Goal: Task Accomplishment & Management: Manage account settings

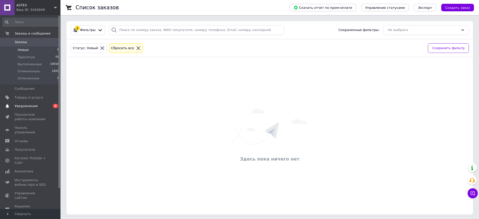
click at [38, 106] on span "Уведомления" at bounding box center [31, 106] width 32 height 5
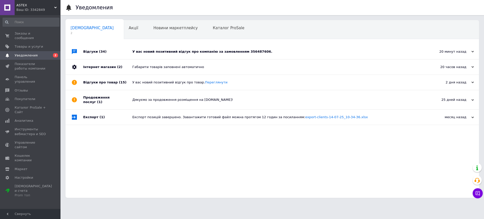
click at [197, 16] on div "Уведомления Сповіщення 2 Акції 0 Новини маркетплейсу 0 Каталог ProSale 0 Навчан…" at bounding box center [273, 101] width 424 height 203
click at [213, 27] on span "Каталог ProSale" at bounding box center [229, 28] width 32 height 5
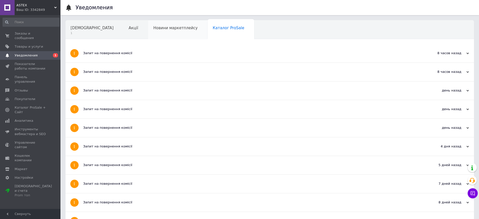
click at [158, 35] on div "Новини маркетплейсу" at bounding box center [178, 29] width 60 height 19
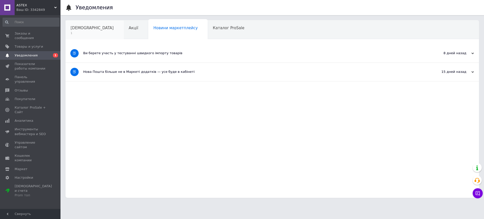
click at [89, 33] on span "1" at bounding box center [92, 33] width 43 height 4
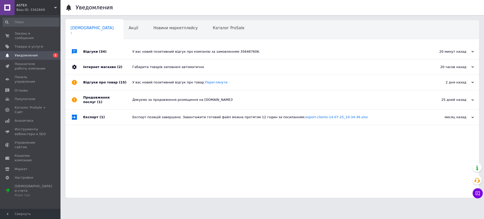
click at [164, 59] on div "У вас новий позитивний відгук про компанію за замовленням 356487606." at bounding box center [277, 51] width 291 height 15
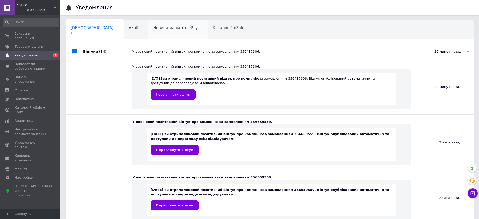
click at [148, 34] on div "Новини маркетплейсу" at bounding box center [178, 29] width 60 height 19
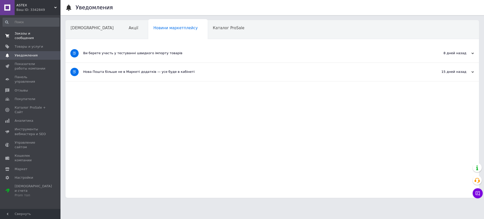
click at [22, 30] on link "Заказы и сообщения 0 0" at bounding box center [31, 35] width 62 height 13
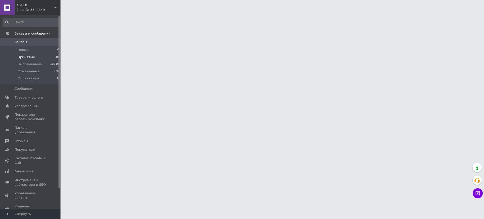
click at [18, 58] on span "Принятые" at bounding box center [26, 57] width 17 height 5
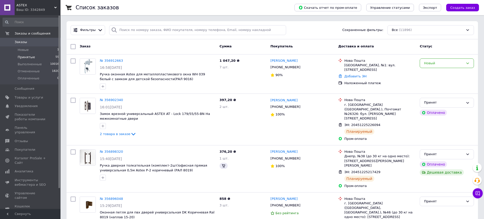
click at [18, 58] on span "Принятые" at bounding box center [26, 57] width 17 height 5
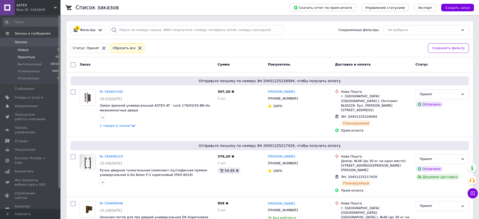
click at [24, 49] on span "Новые" at bounding box center [23, 50] width 11 height 5
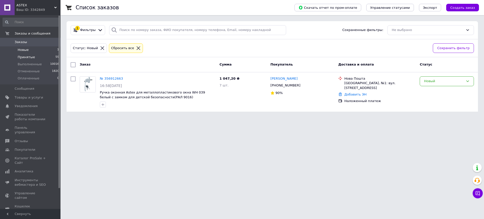
click at [19, 55] on span "Принятые" at bounding box center [26, 57] width 17 height 5
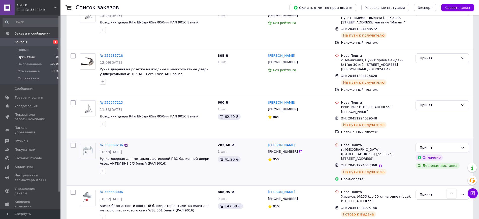
scroll to position [818, 0]
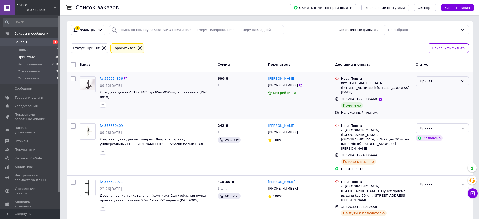
click at [441, 81] on div "Принят" at bounding box center [439, 81] width 39 height 5
click at [432, 92] on li "Выполнен" at bounding box center [442, 91] width 53 height 9
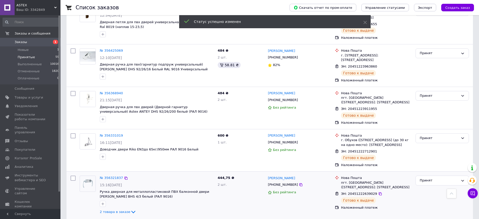
scroll to position [762, 0]
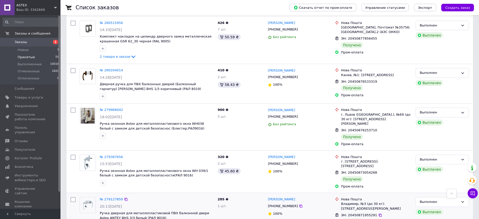
scroll to position [684, 0]
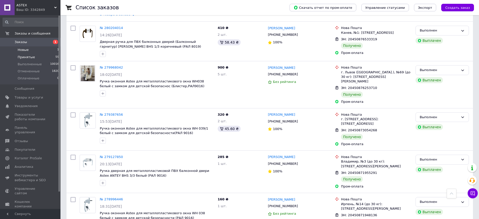
click at [23, 50] on span "Новые" at bounding box center [23, 50] width 11 height 5
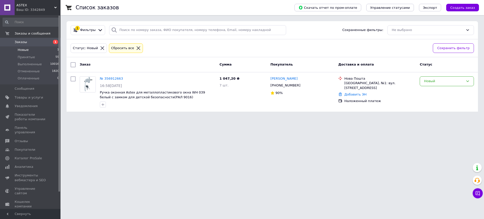
click at [131, 118] on html "ASTEX Ваш ID: 3342849 Сайт ASTEX Кабинет покупателя Проверить состояние системы…" at bounding box center [242, 59] width 484 height 118
click at [28, 59] on span "Принятые" at bounding box center [26, 57] width 17 height 5
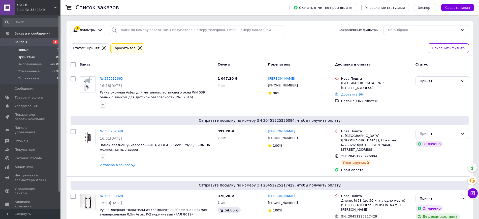
click at [23, 53] on li "Новые 1" at bounding box center [31, 49] width 62 height 7
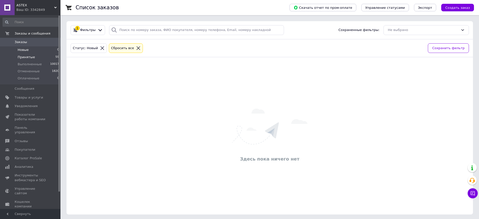
click at [32, 59] on span "Принятые" at bounding box center [26, 57] width 17 height 5
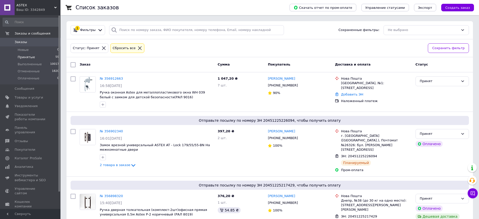
click at [20, 56] on span "Принятые" at bounding box center [26, 57] width 17 height 5
click at [27, 52] on li "Новые 0" at bounding box center [31, 49] width 62 height 7
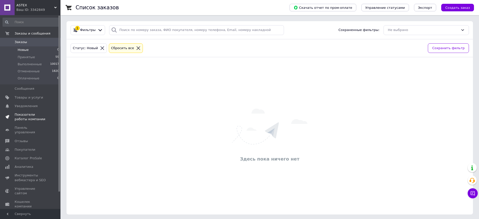
click at [26, 116] on span "Показатели работы компании" at bounding box center [31, 116] width 32 height 9
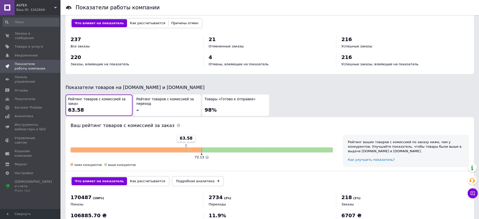
scroll to position [223, 0]
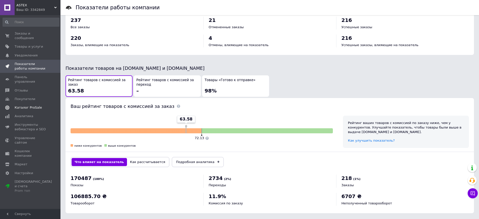
click at [25, 105] on span "Каталог ProSale" at bounding box center [28, 107] width 27 height 5
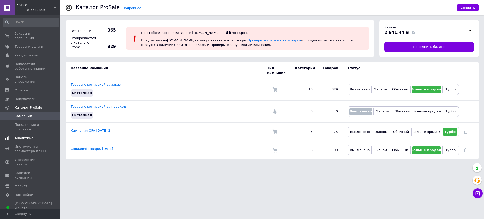
click at [25, 134] on link "Аналитика" at bounding box center [31, 138] width 62 height 9
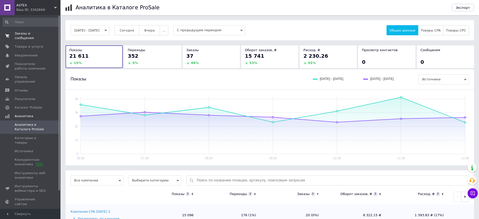
click at [32, 37] on link "Заказы и сообщения 0 0" at bounding box center [31, 35] width 62 height 13
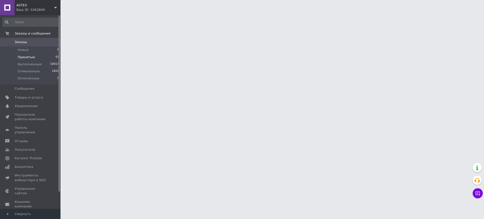
click at [31, 57] on span "Принятые" at bounding box center [26, 57] width 17 height 5
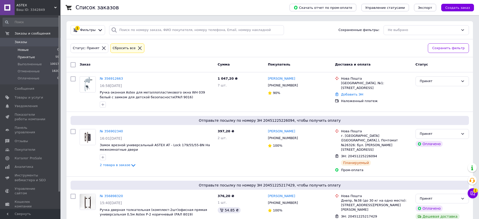
click at [27, 49] on span "Новые" at bounding box center [23, 50] width 11 height 5
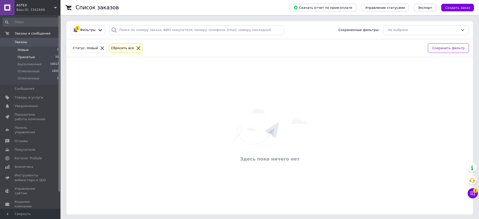
click at [23, 54] on li "Принятые 59" at bounding box center [31, 57] width 62 height 7
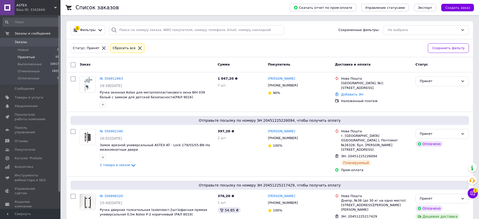
click at [27, 59] on span "Принятые" at bounding box center [26, 57] width 17 height 5
click at [37, 57] on li "Принятые 59" at bounding box center [31, 57] width 62 height 7
click at [23, 58] on span "Принятые" at bounding box center [26, 57] width 17 height 5
drag, startPoint x: 158, startPoint y: 1, endPoint x: 238, endPoint y: 14, distance: 81.3
click at [238, 14] on div "Список заказов" at bounding box center [178, 7] width 204 height 15
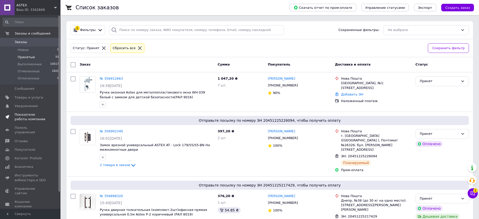
click at [36, 117] on span "Показатели работы компании" at bounding box center [31, 116] width 32 height 9
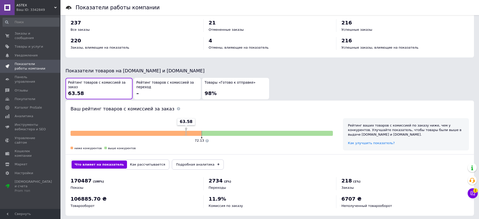
scroll to position [223, 0]
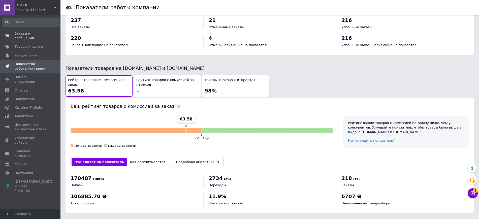
click at [43, 35] on span "Заказы и сообщения" at bounding box center [31, 35] width 32 height 9
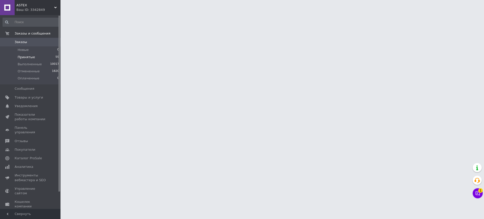
click at [35, 59] on li "Принятые 59" at bounding box center [31, 57] width 62 height 7
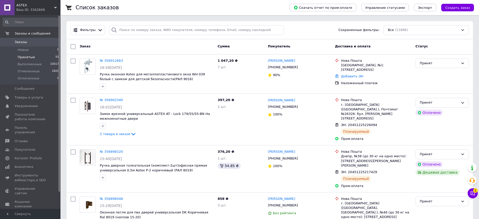
click at [35, 58] on li "Принятые 59" at bounding box center [31, 57] width 62 height 7
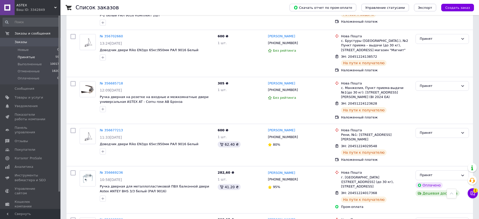
scroll to position [806, 0]
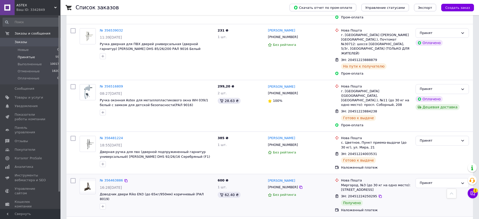
scroll to position [473, 0]
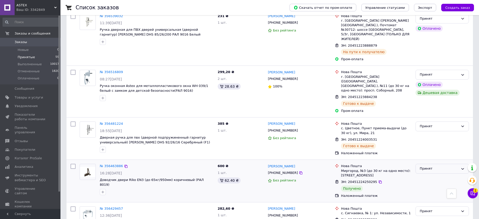
click at [422, 164] on div "Принят" at bounding box center [442, 169] width 53 height 10
click at [426, 175] on li "Выполнен" at bounding box center [442, 179] width 53 height 9
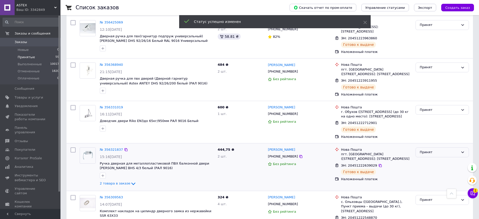
scroll to position [771, 0]
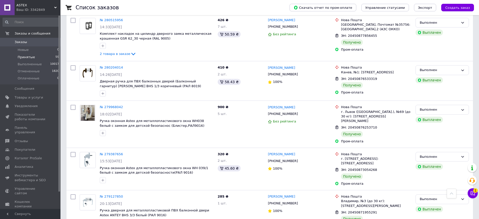
scroll to position [684, 0]
